Goal: Find specific page/section: Find specific page/section

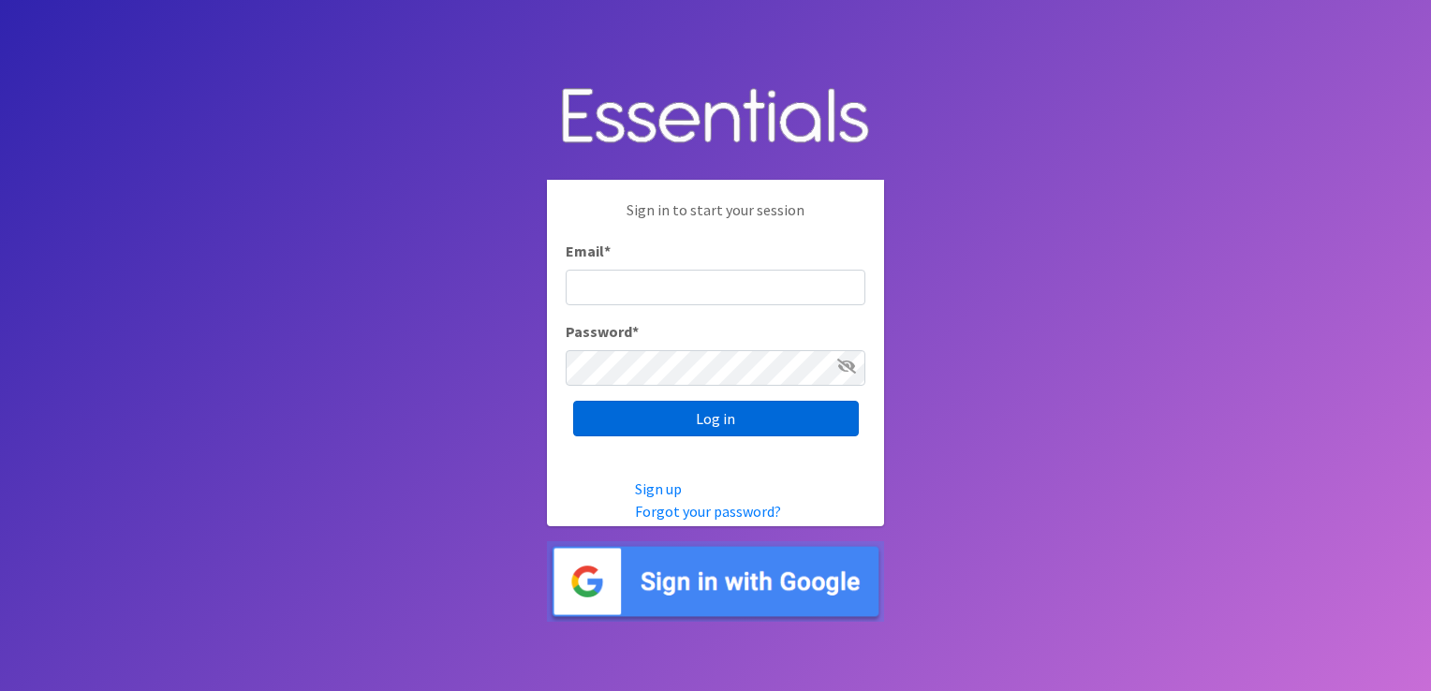
type input "[EMAIL_ADDRESS][DOMAIN_NAME]"
click at [755, 421] on input "Log in" at bounding box center [716, 419] width 286 height 36
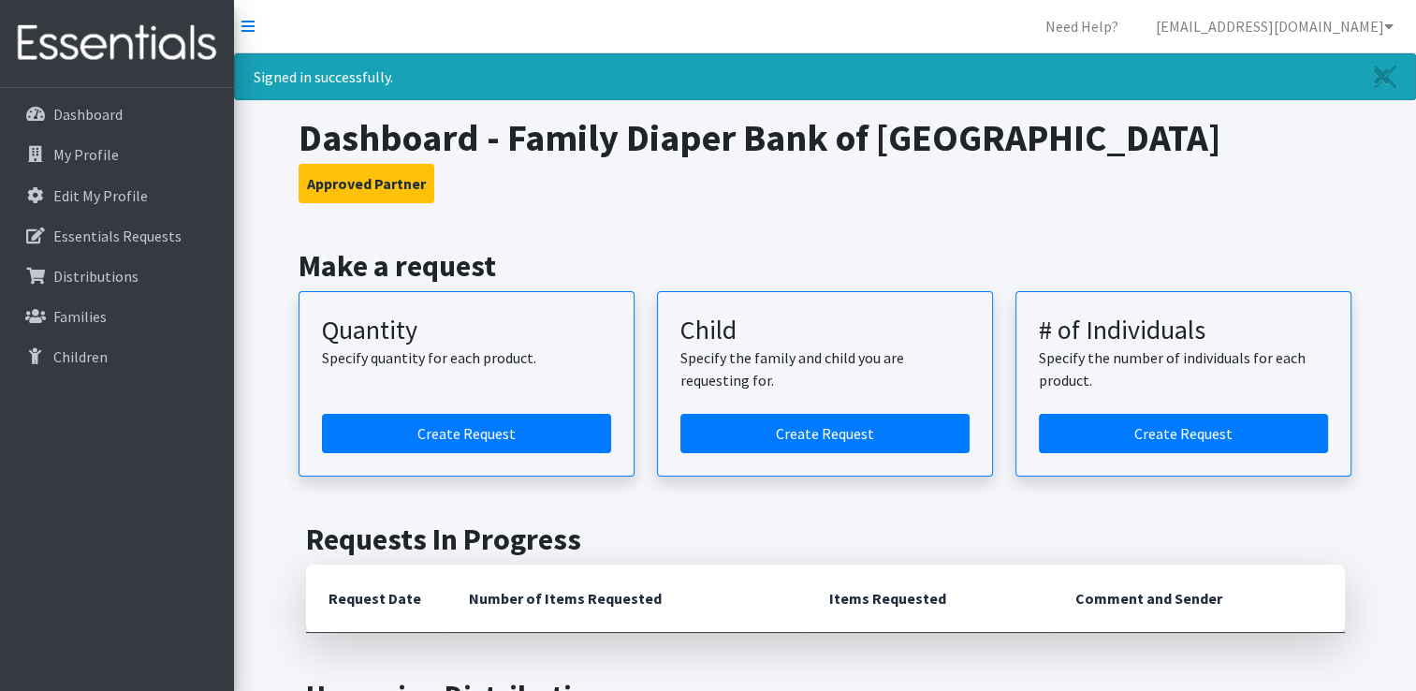
drag, startPoint x: 1423, startPoint y: 683, endPoint x: 1219, endPoint y: 54, distance: 661.4
click at [1219, 54] on div "Signed in successfully." at bounding box center [825, 76] width 1182 height 47
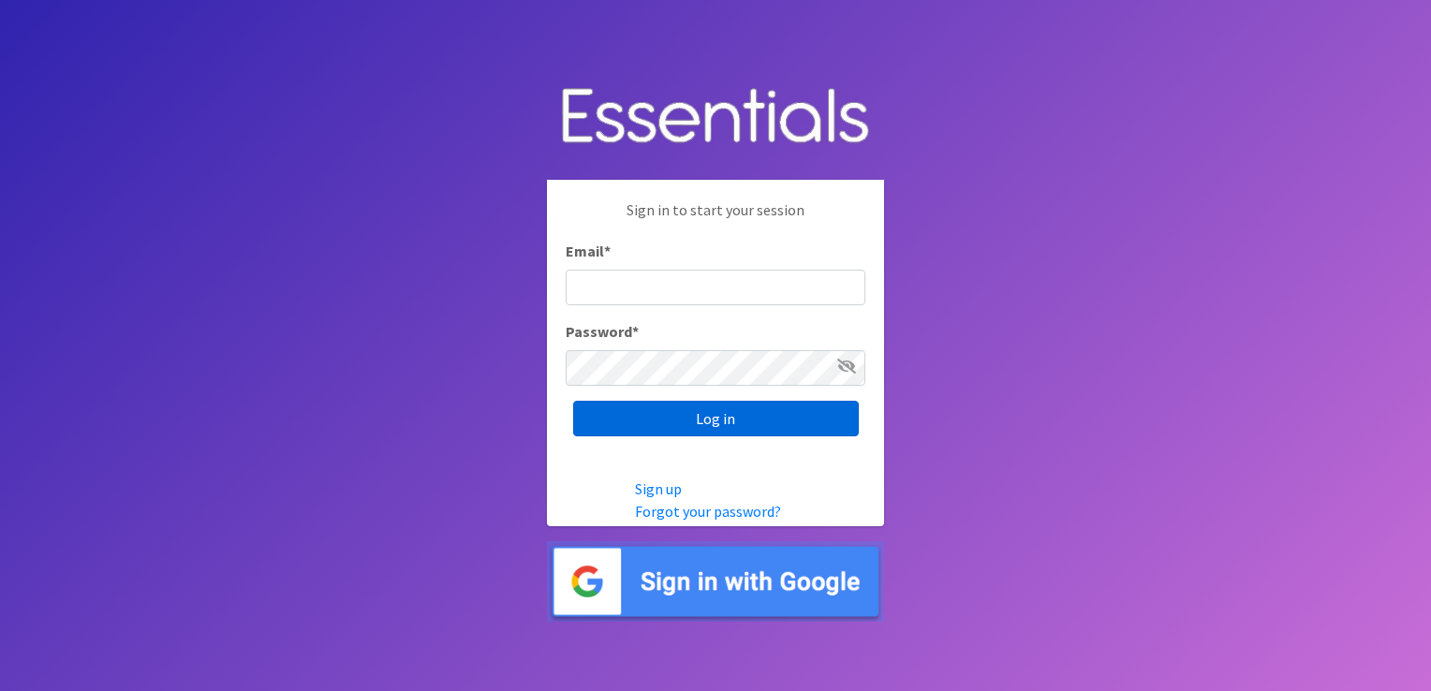
type input "[EMAIL_ADDRESS][DOMAIN_NAME]"
click at [715, 413] on input "Log in" at bounding box center [716, 419] width 286 height 36
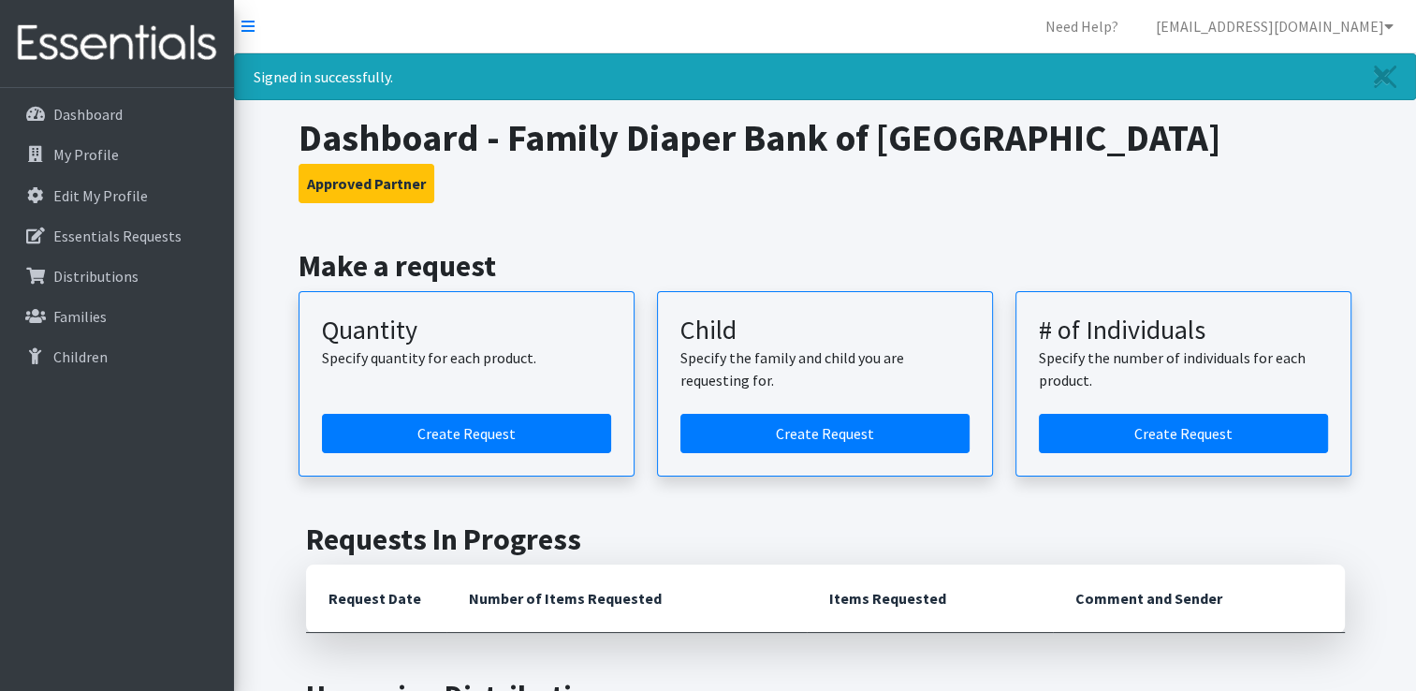
drag, startPoint x: 1423, startPoint y: 676, endPoint x: 901, endPoint y: 550, distance: 537.5
click at [901, 550] on h2 "Requests In Progress" at bounding box center [825, 539] width 1039 height 36
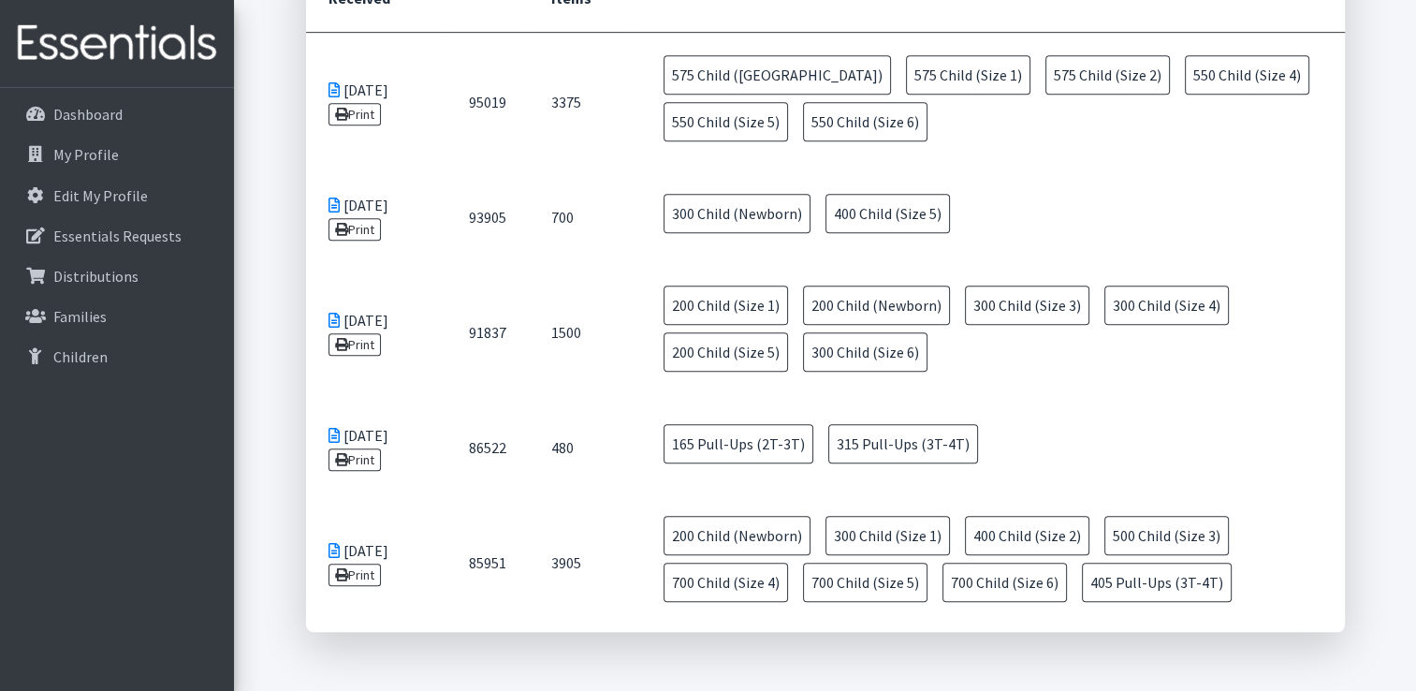
scroll to position [974, 0]
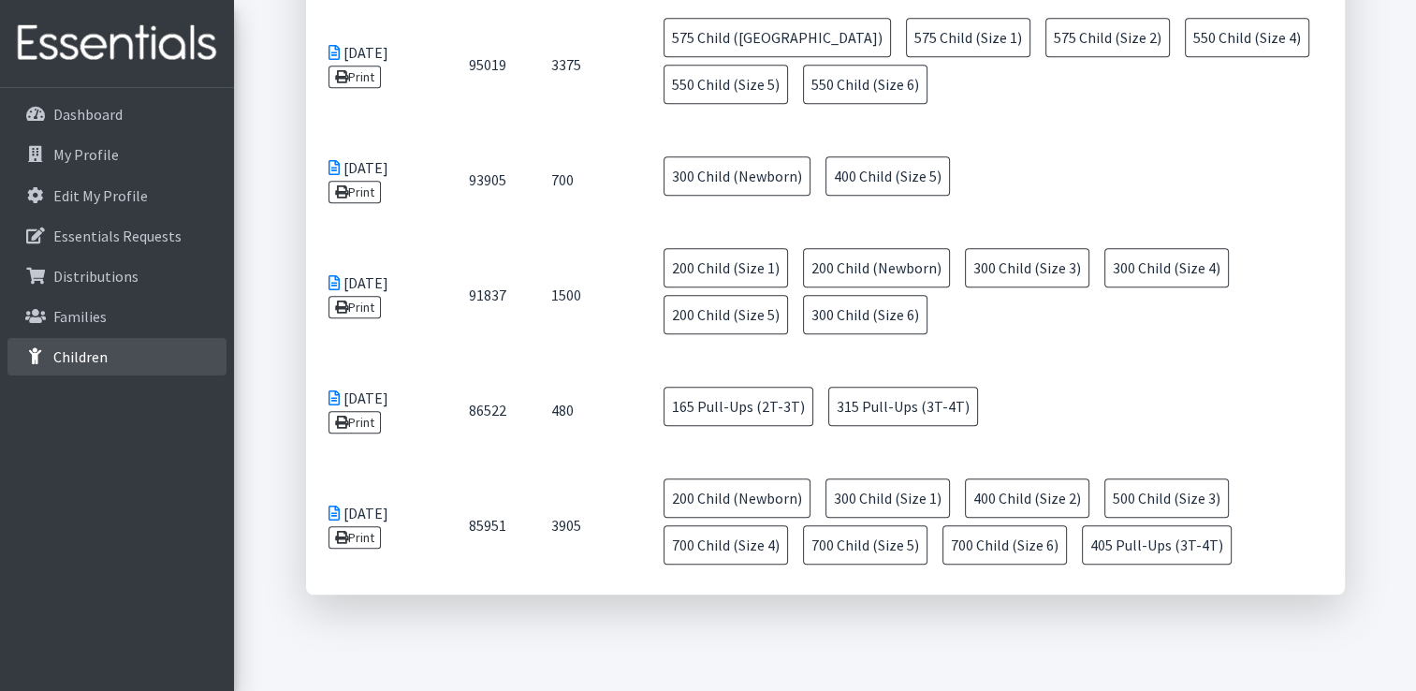
click at [82, 341] on link "Children" at bounding box center [116, 356] width 219 height 37
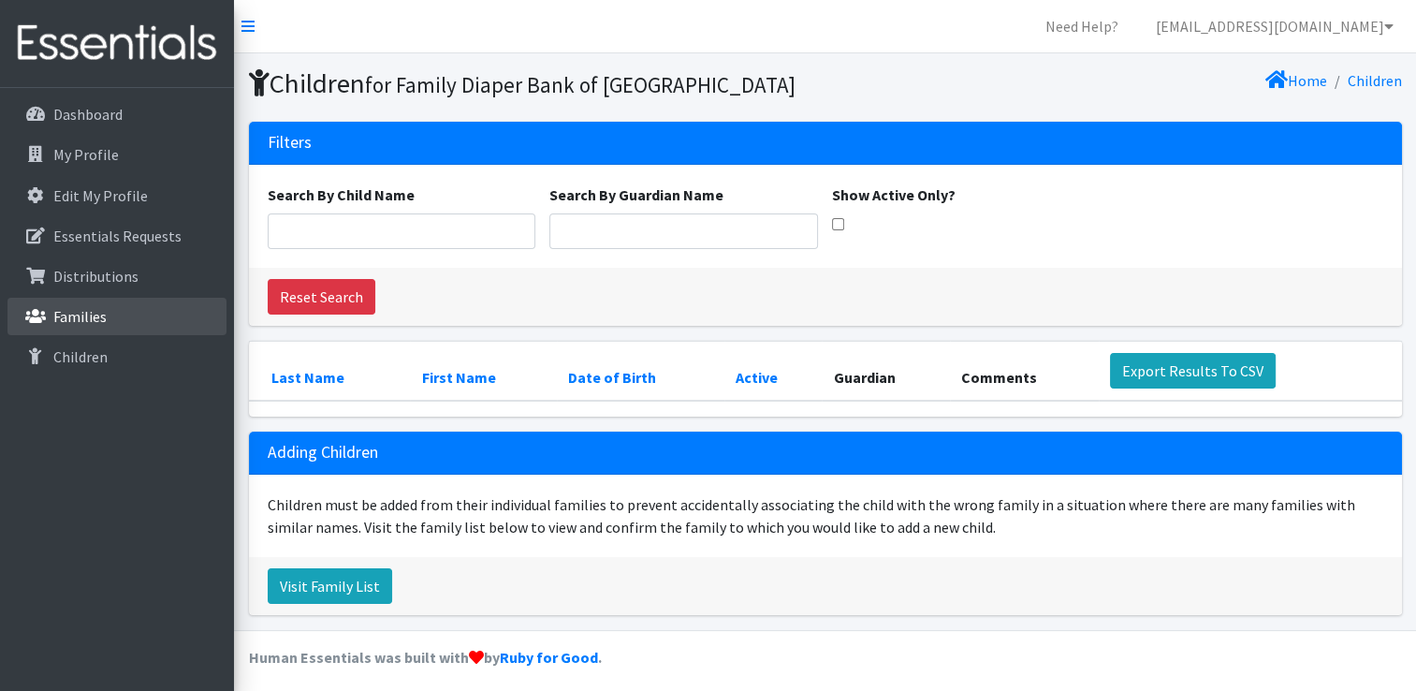
click at [78, 323] on p "Families" at bounding box center [79, 316] width 53 height 19
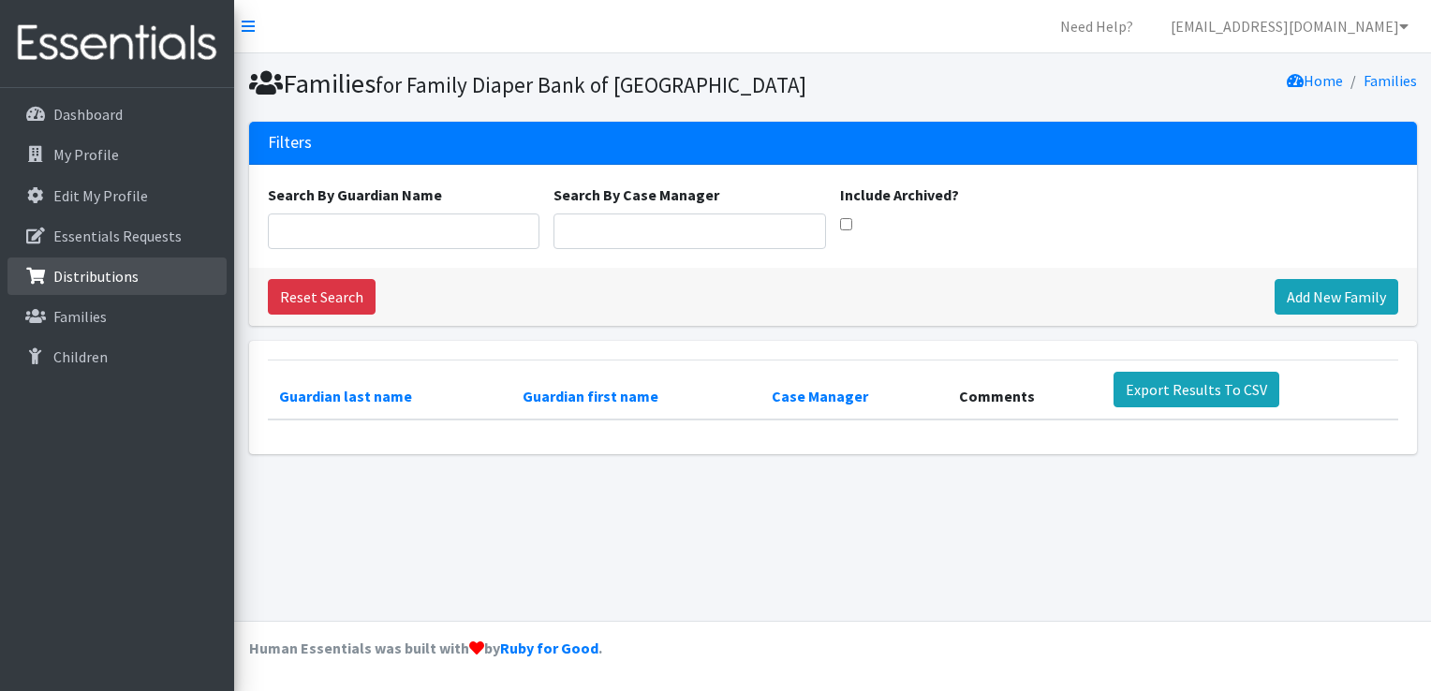
click at [79, 275] on p "Distributions" at bounding box center [95, 276] width 85 height 19
